Goal: Task Accomplishment & Management: Manage account settings

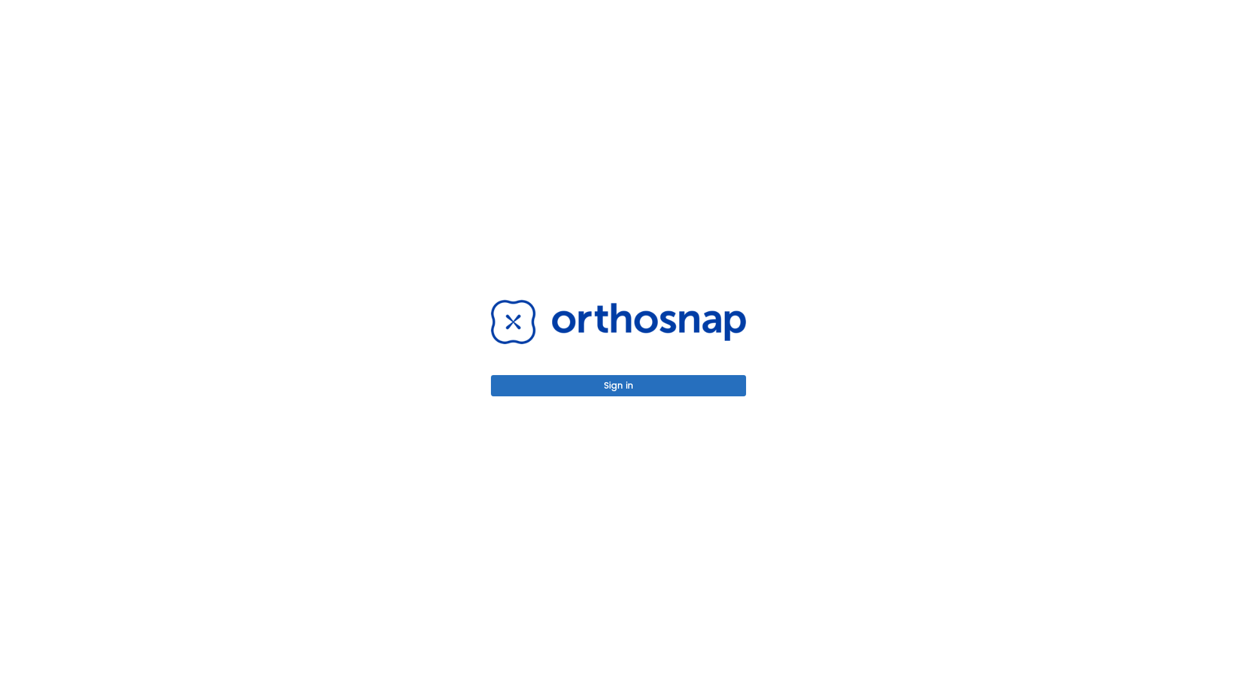
click at [618, 385] on button "Sign in" at bounding box center [618, 385] width 255 height 21
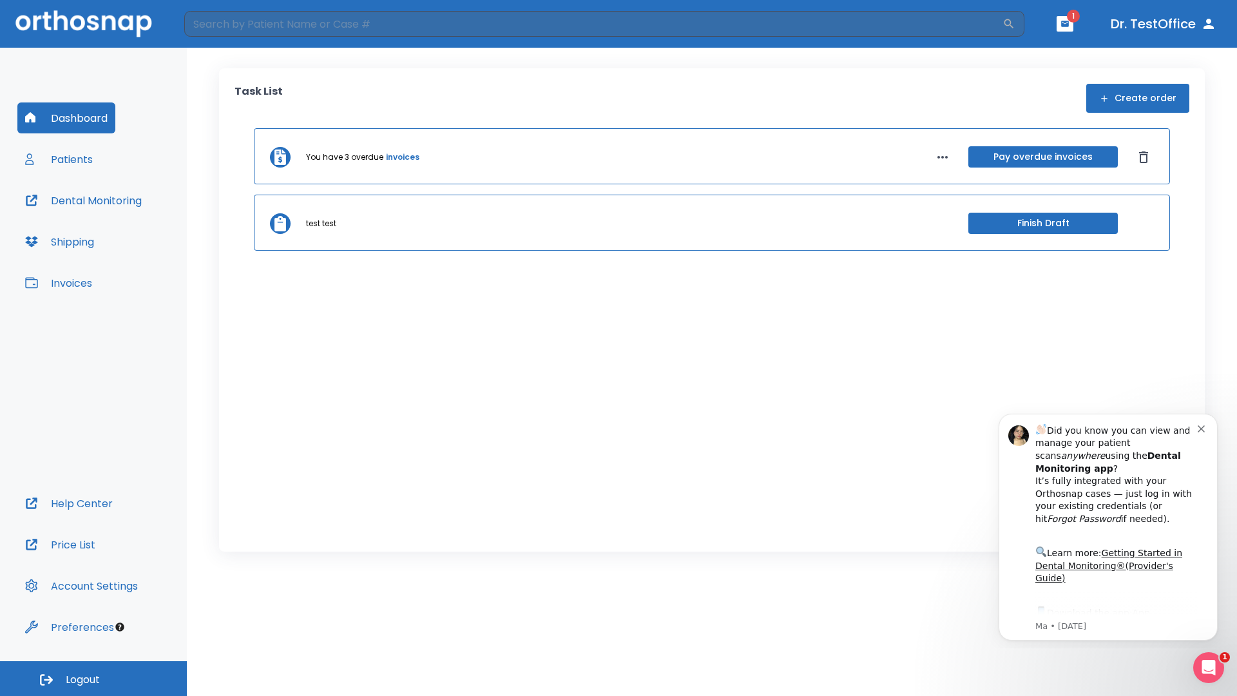
click at [93, 678] on span "Logout" at bounding box center [83, 680] width 34 height 14
